Goal: Find specific page/section: Find specific page/section

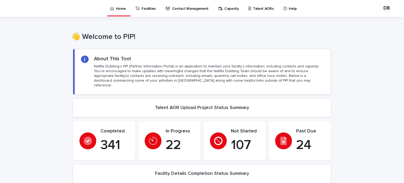
click at [262, 10] on p "Talent AORs" at bounding box center [263, 5] width 21 height 11
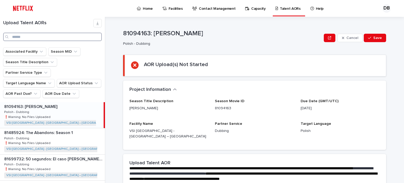
click at [55, 36] on input "Search" at bounding box center [52, 37] width 99 height 8
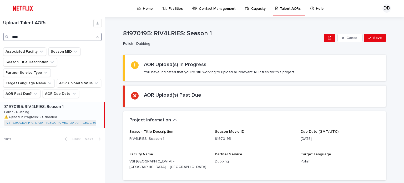
type input "****"
click at [73, 104] on p at bounding box center [52, 106] width 97 height 5
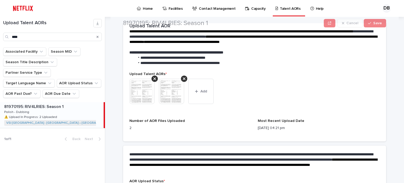
scroll to position [184, 0]
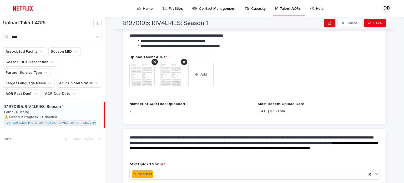
click at [136, 70] on img at bounding box center [141, 74] width 25 height 25
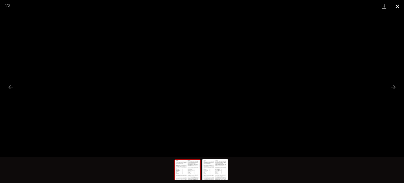
click at [399, 7] on button "Close gallery" at bounding box center [397, 6] width 13 height 12
